Goal: Transaction & Acquisition: Download file/media

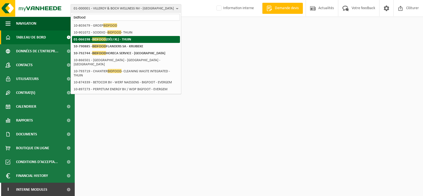
type input "bidfood"
click at [107, 39] on strong "01-066198 - BIDFOOD (DÉLI XL) - THUIN" at bounding box center [103, 39] width 58 height 4
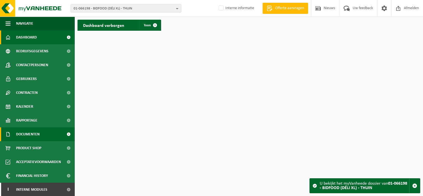
click at [25, 132] on span "Documenten" at bounding box center [28, 134] width 24 height 14
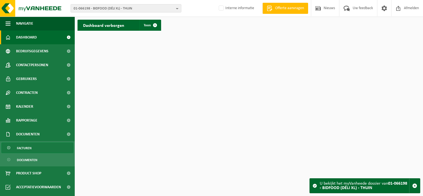
click at [24, 148] on span "Facturen" at bounding box center [24, 148] width 15 height 11
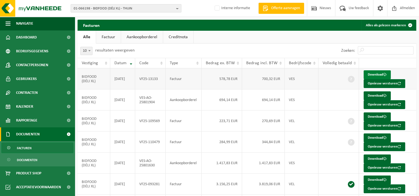
click at [373, 74] on link "Download" at bounding box center [376, 74] width 27 height 9
click at [109, 38] on link "Factuur" at bounding box center [108, 37] width 25 height 13
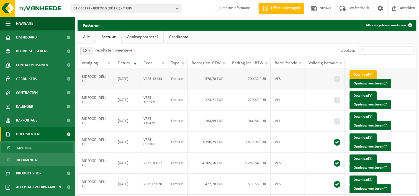
click at [359, 74] on link "Download" at bounding box center [362, 74] width 27 height 9
